Goal: Information Seeking & Learning: Learn about a topic

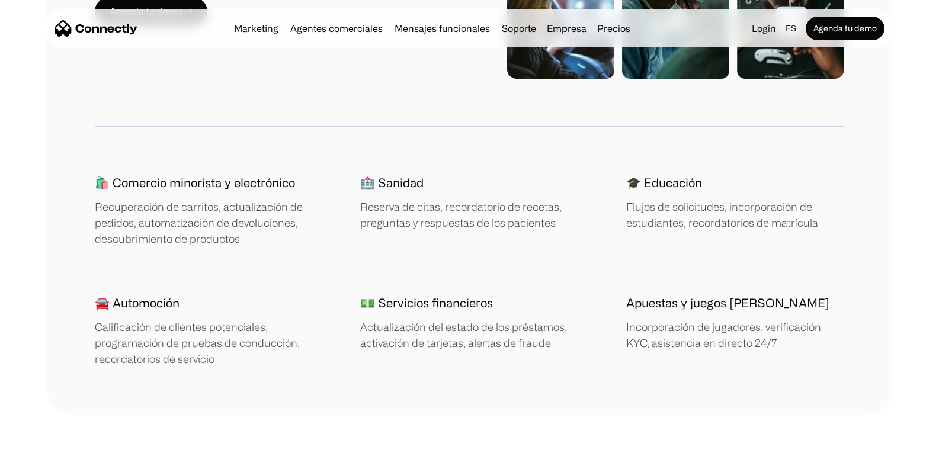
scroll to position [1836, 0]
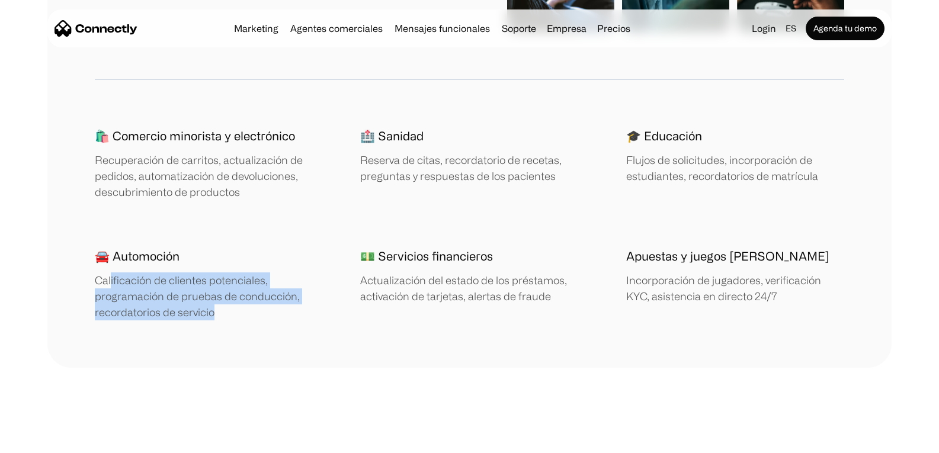
drag, startPoint x: 137, startPoint y: 281, endPoint x: 278, endPoint y: 329, distance: 149.3
click at [278, 329] on div "LO QUE PUEDE HACER Diseñado para su sector Ofrezca asistencia 24 horas al día, …" at bounding box center [469, 57] width 844 height 621
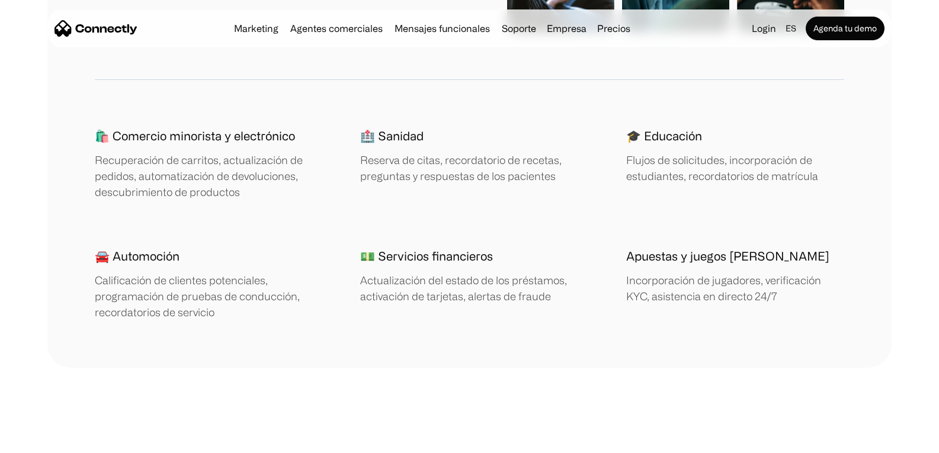
click at [528, 358] on div "LO QUE PUEDE HACER Diseñado para su sector Ofrezca asistencia 24 horas al día, …" at bounding box center [469, 57] width 844 height 621
click at [160, 312] on div "Calificación de clientes potenciales, programación de pruebas de conducción, re…" at bounding box center [204, 296] width 218 height 48
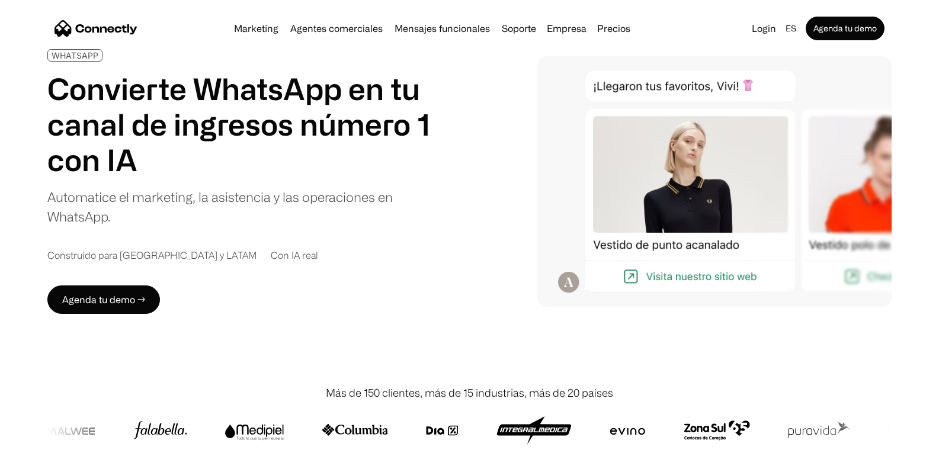
scroll to position [0, 0]
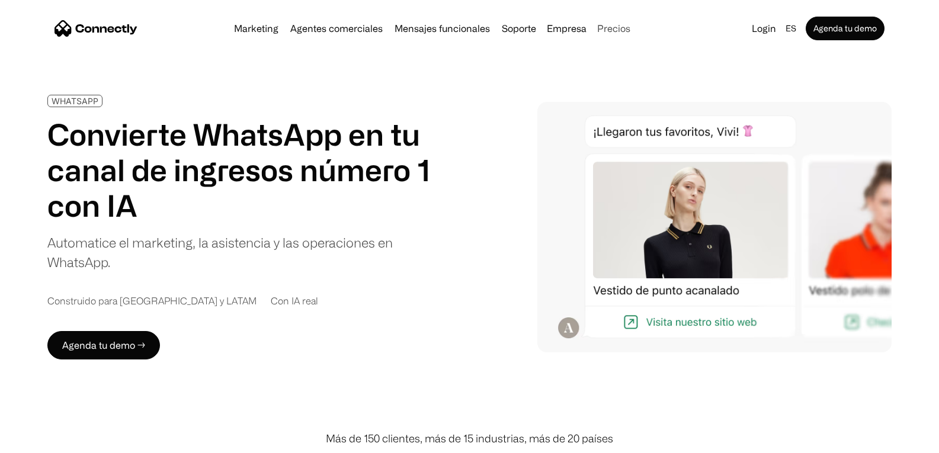
click at [618, 28] on link "Precios" at bounding box center [613, 28] width 43 height 9
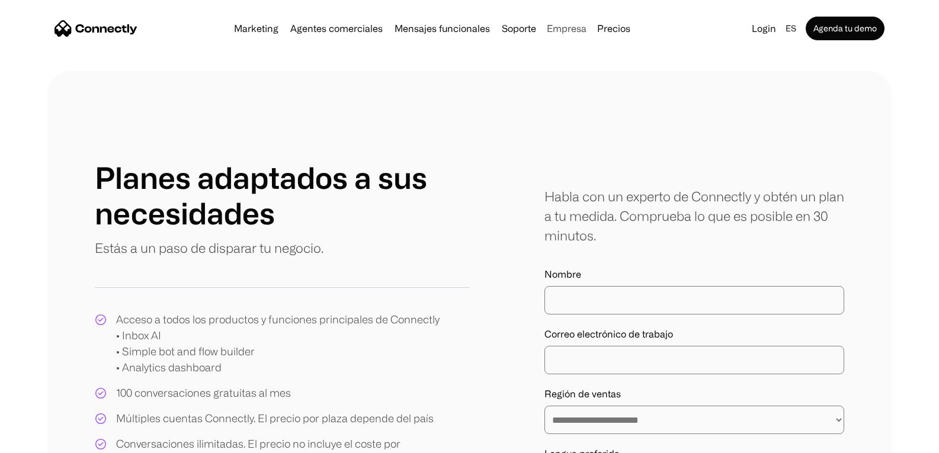
click at [563, 31] on div "Empresa" at bounding box center [567, 28] width 40 height 17
click at [582, 61] on link "Sobre Nosotros" at bounding box center [590, 58] width 84 height 28
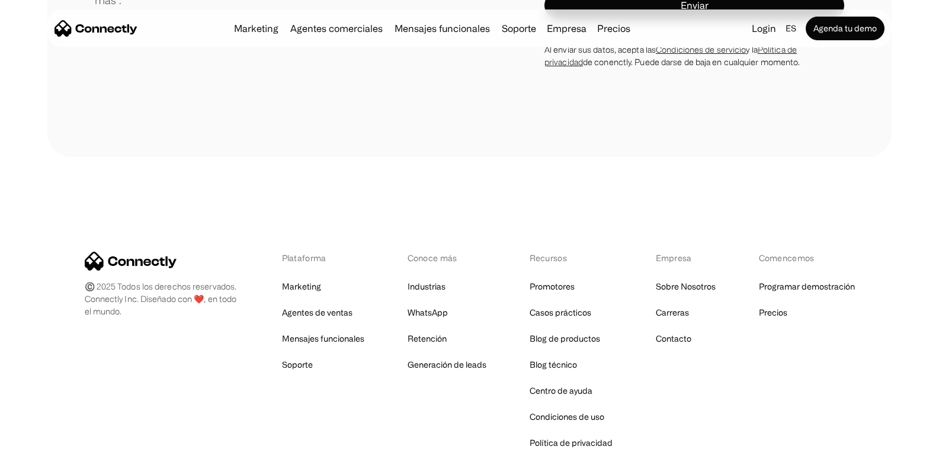
scroll to position [1855, 0]
